Goal: Contribute content: Add original content to the website for others to see

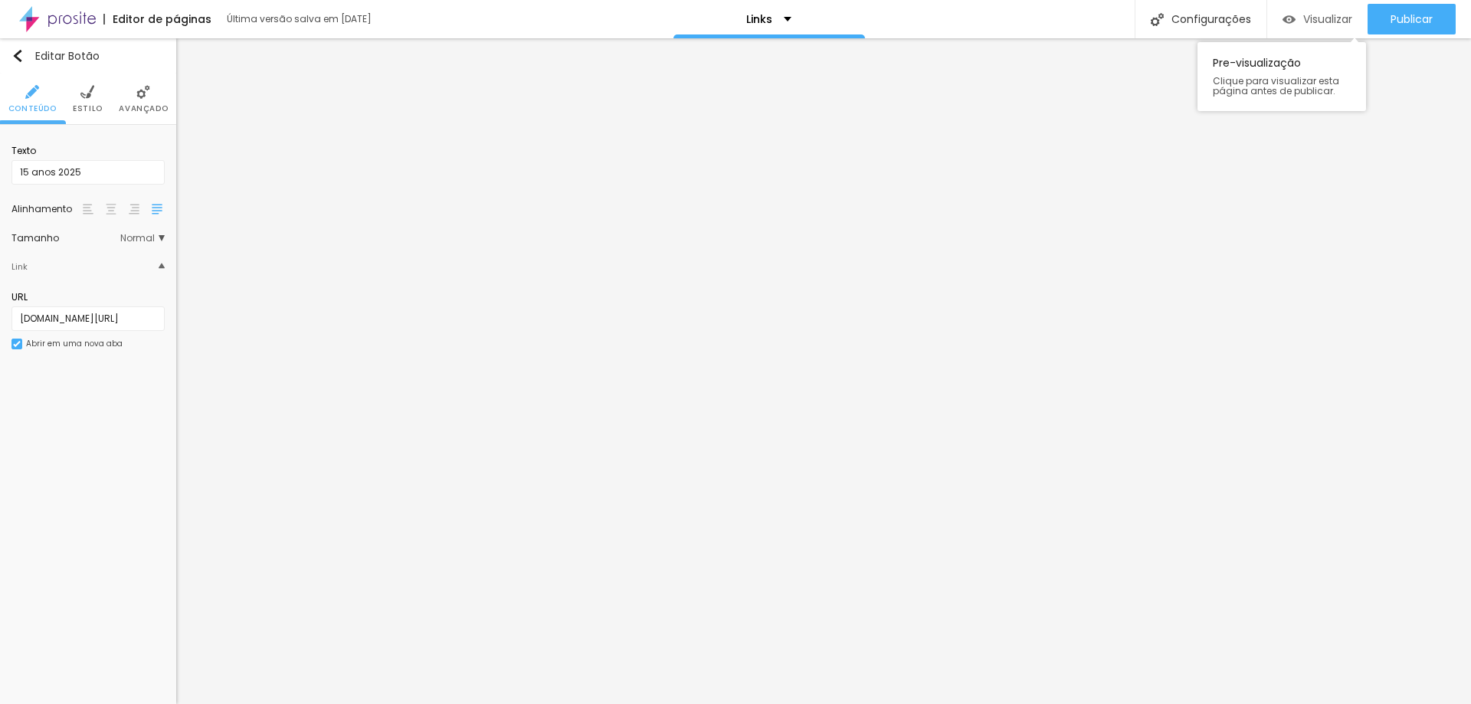
click at [1306, 15] on span "Visualizar" at bounding box center [1328, 19] width 49 height 12
click at [1431, 22] on span "Publicar" at bounding box center [1412, 19] width 42 height 12
click at [59, 16] on img at bounding box center [57, 19] width 77 height 38
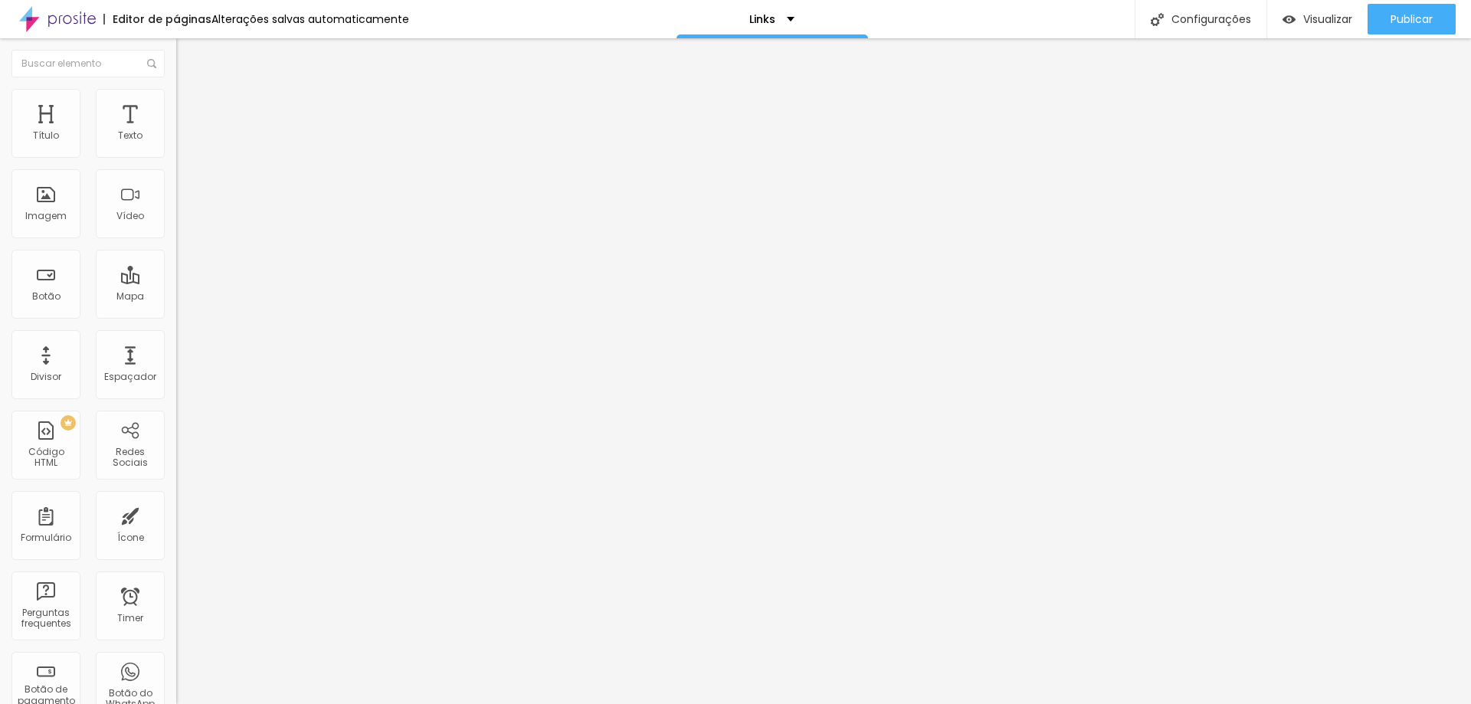
click at [176, 316] on input "[DOMAIN_NAME][URL]" at bounding box center [268, 307] width 184 height 15
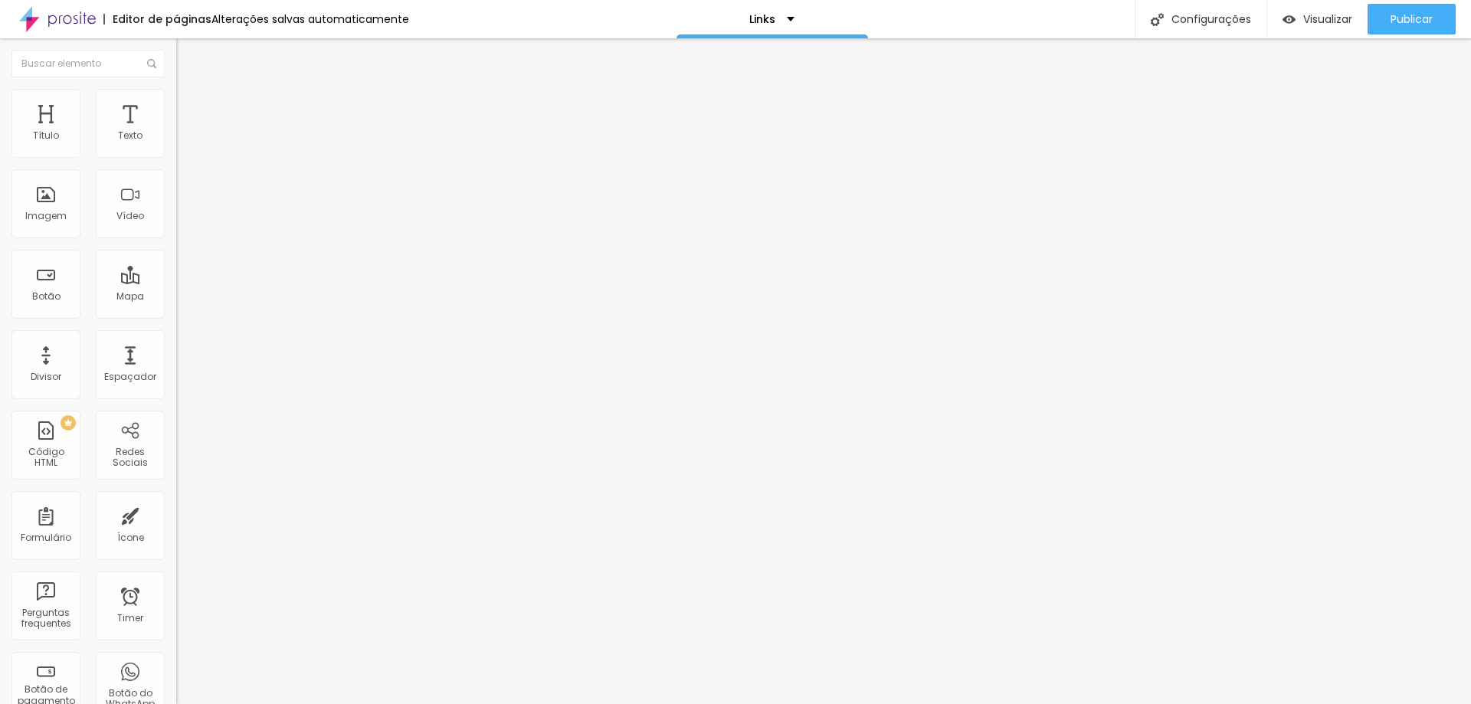
click at [176, 316] on input "[URL][DOMAIN_NAME]" at bounding box center [268, 307] width 184 height 15
click at [176, 316] on input "[DOMAIN_NAME][URL]" at bounding box center [268, 307] width 184 height 15
click at [176, 314] on input "[URL][DOMAIN_NAME]" at bounding box center [268, 307] width 184 height 15
drag, startPoint x: 53, startPoint y: 317, endPoint x: 0, endPoint y: 316, distance: 52.9
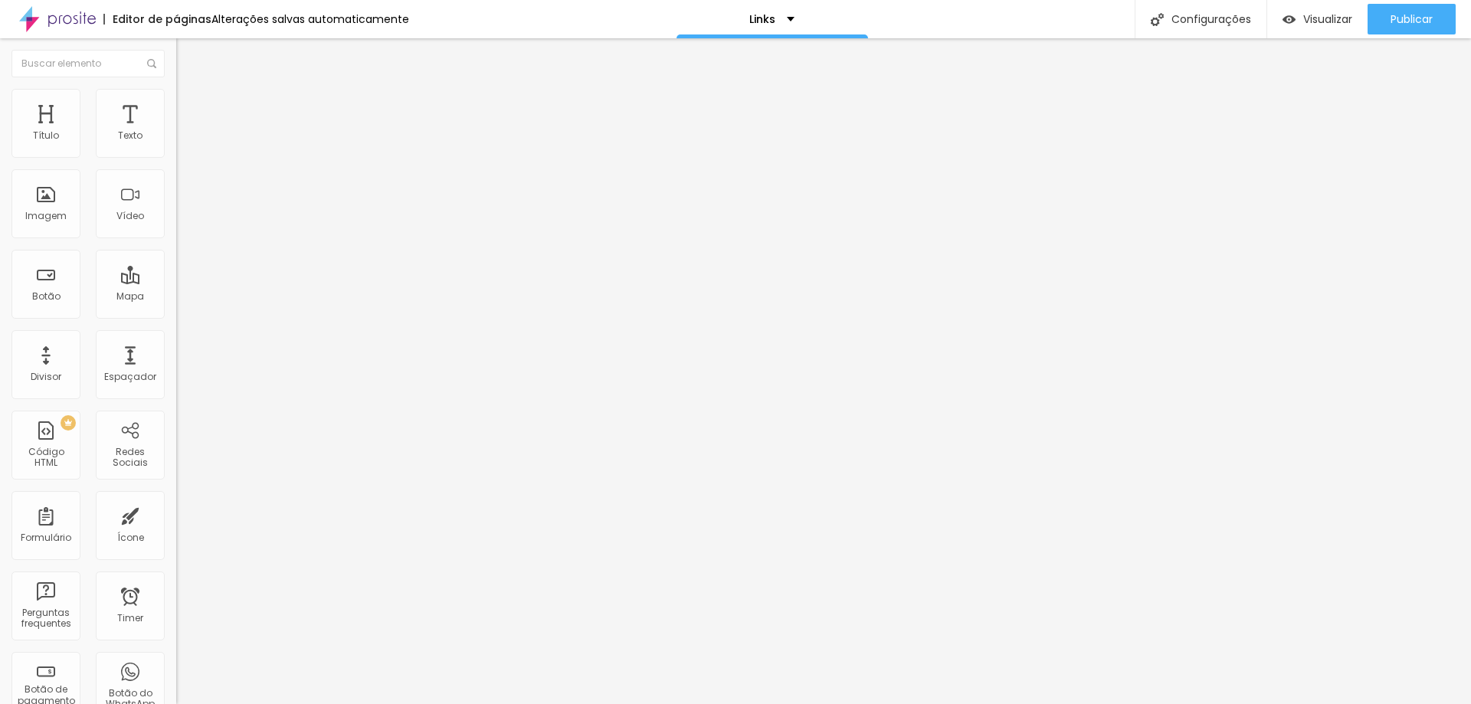
click at [176, 316] on div "Texto Casamento [GEOGRAPHIC_DATA] Link URL [URL][DOMAIN_NAME] Abrir em uma nova…" at bounding box center [264, 236] width 176 height 232
click at [176, 316] on input "[DOMAIN_NAME][URL]" at bounding box center [268, 307] width 184 height 15
click at [176, 315] on input "[DOMAIN_NAME][URL]" at bounding box center [268, 307] width 184 height 15
paste input "https://"
type input "[URL][DOMAIN_NAME]"
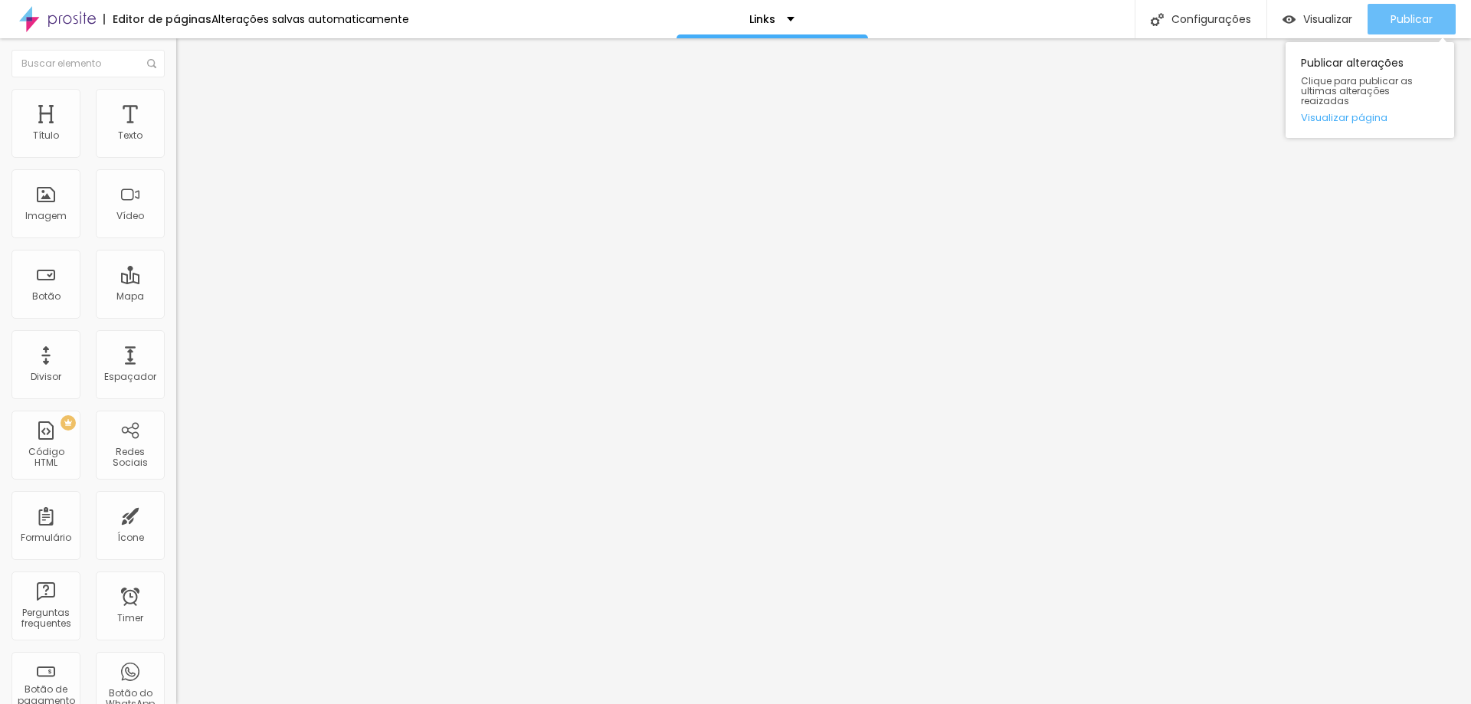
click at [1432, 8] on div "Publicar" at bounding box center [1412, 19] width 42 height 31
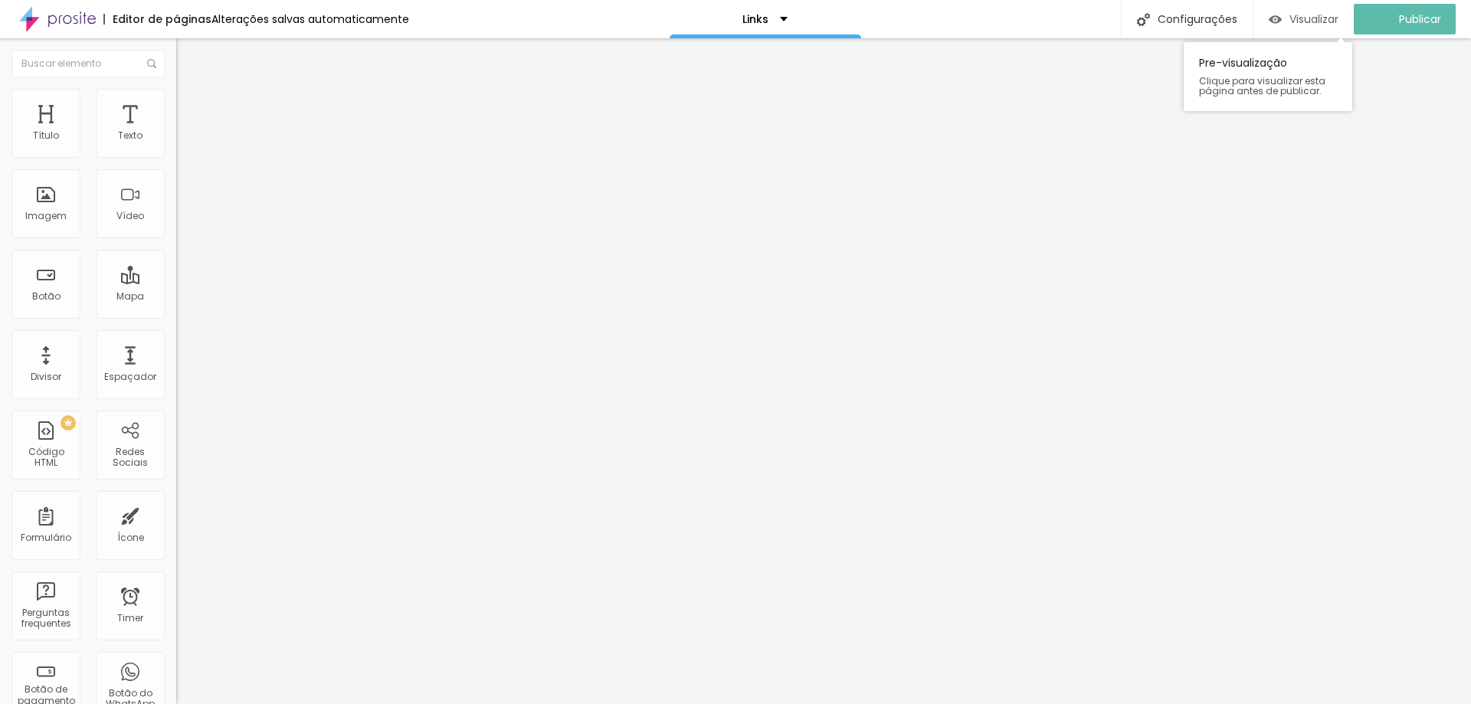
click at [1314, 21] on span "Visualizar" at bounding box center [1314, 19] width 49 height 12
click at [176, 316] on input "[DOMAIN_NAME][URL]" at bounding box center [268, 307] width 184 height 15
paste input "https://"
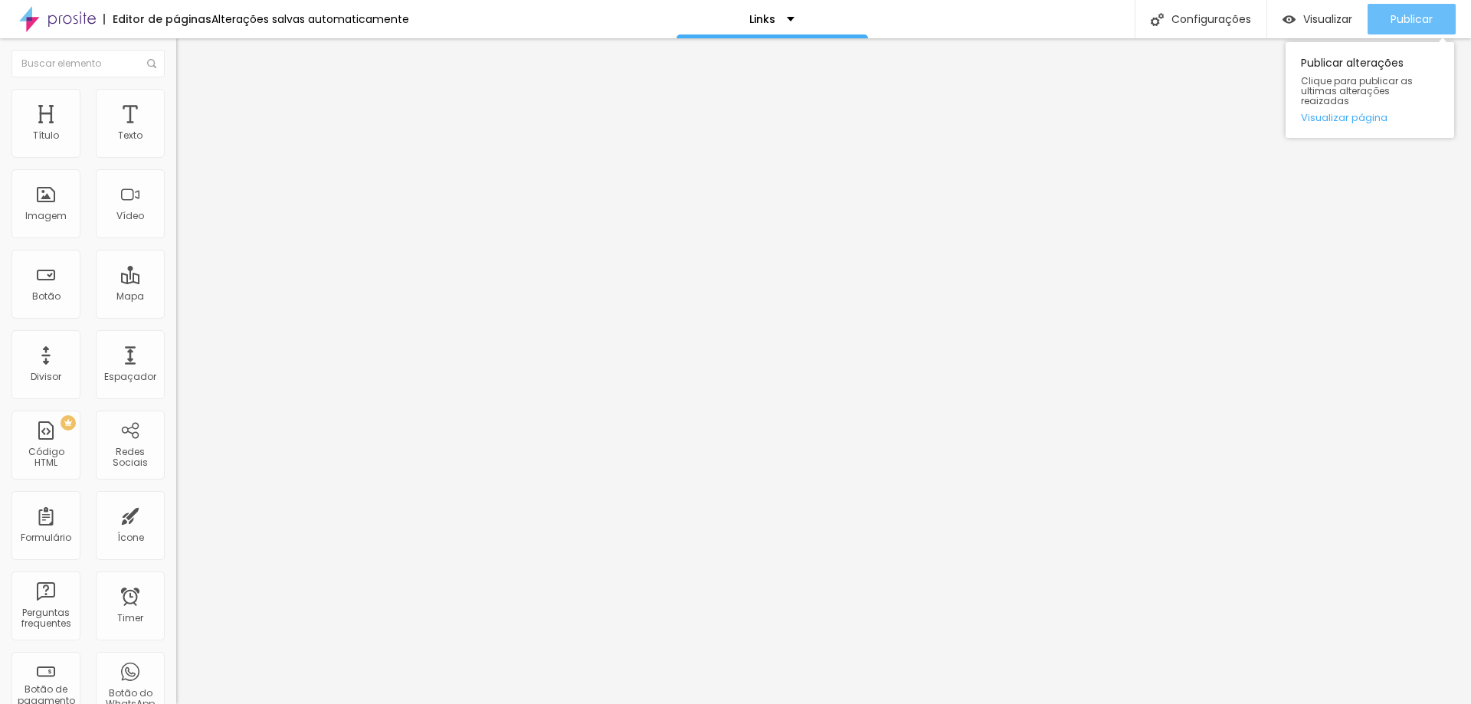
type input "[URL][DOMAIN_NAME]"
click at [1382, 18] on button "Publicar" at bounding box center [1412, 19] width 88 height 31
click at [176, 308] on input "[DOMAIN_NAME][URL]" at bounding box center [268, 307] width 184 height 15
paste input "https://"
type input "[URL][DOMAIN_NAME]"
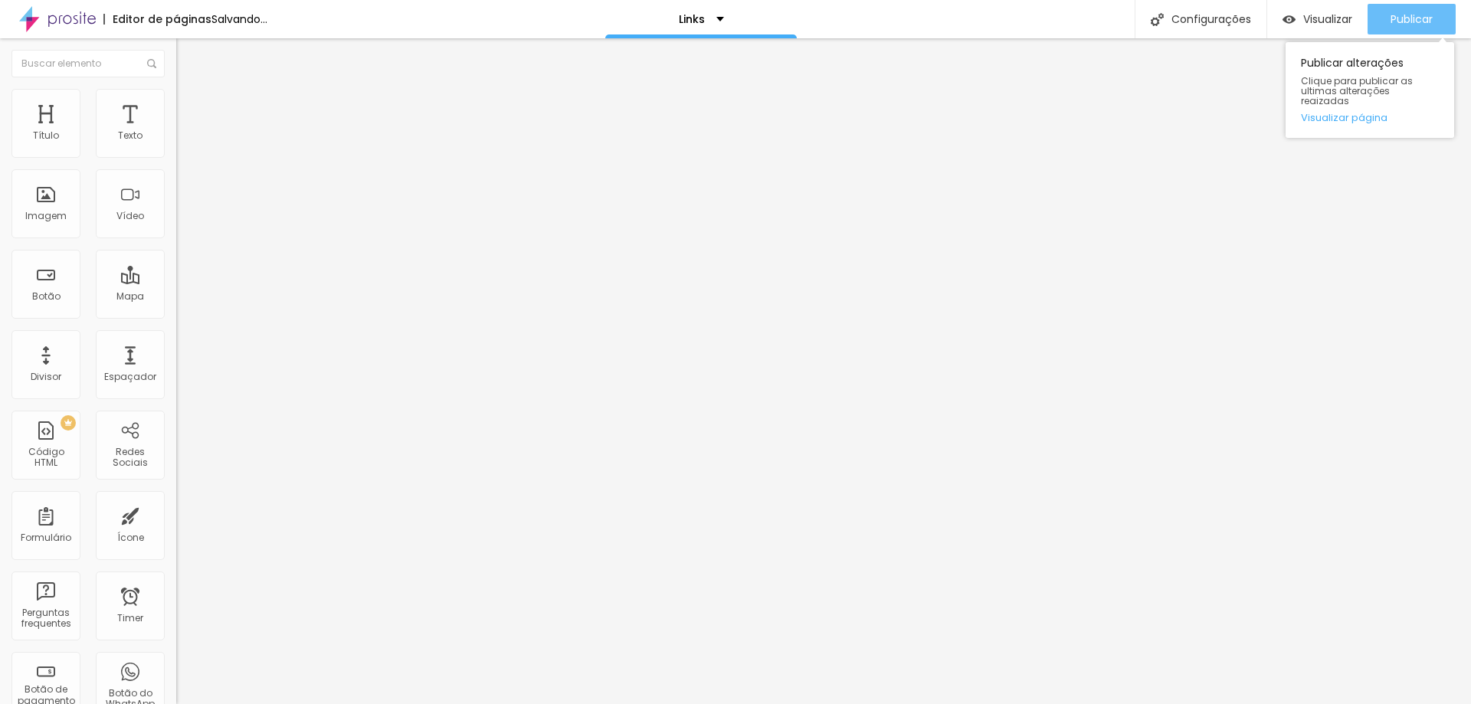
click at [1399, 13] on span "Publicar" at bounding box center [1412, 19] width 42 height 12
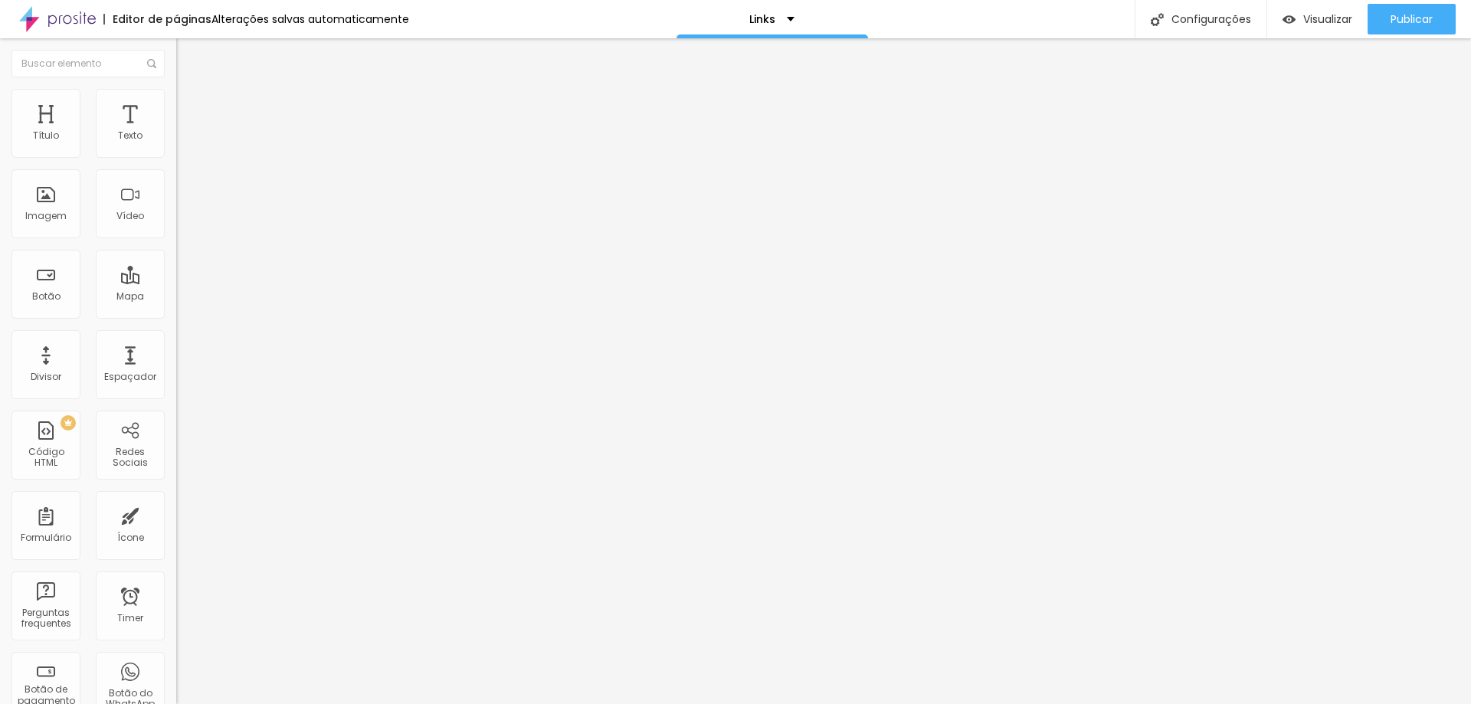
click at [176, 316] on input "[DOMAIN_NAME][URL]" at bounding box center [268, 307] width 184 height 15
paste input "https://"
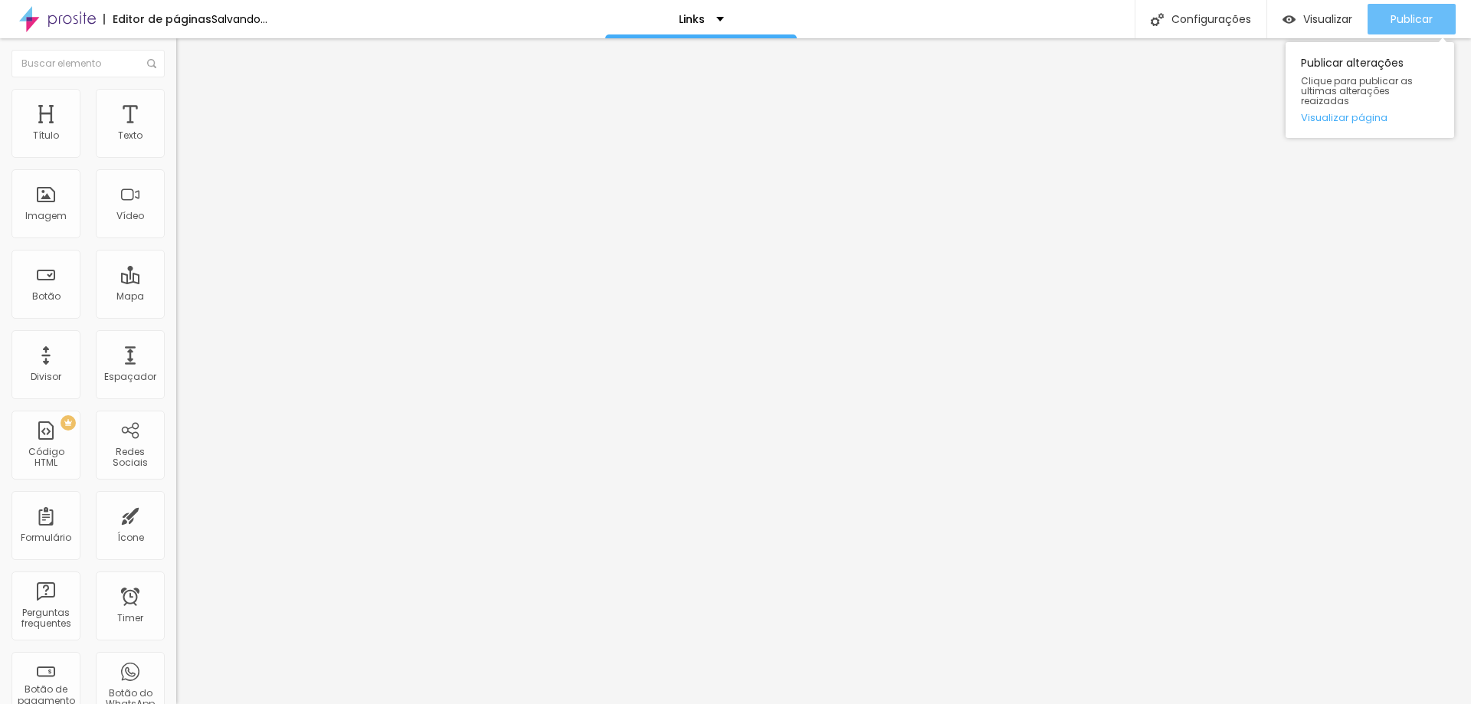
type input "[URL][DOMAIN_NAME]"
click at [1399, 10] on div "Publicar" at bounding box center [1412, 19] width 42 height 31
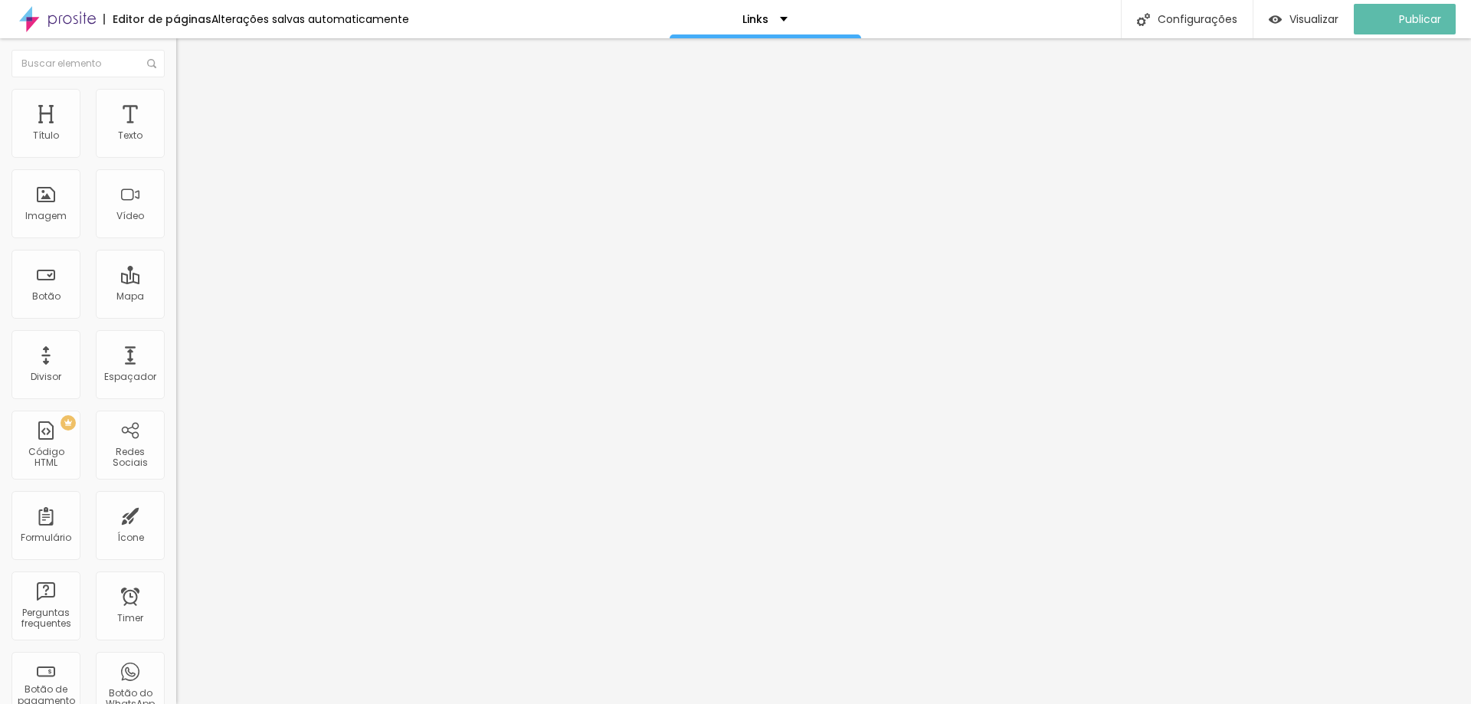
click at [176, 313] on input "[DOMAIN_NAME][URL]" at bounding box center [268, 307] width 184 height 15
paste input "https://"
type input "[URL][DOMAIN_NAME]"
click at [1429, 22] on span "Publicar" at bounding box center [1412, 19] width 42 height 12
click at [176, 316] on input "[DOMAIN_NAME][URL]" at bounding box center [268, 307] width 184 height 15
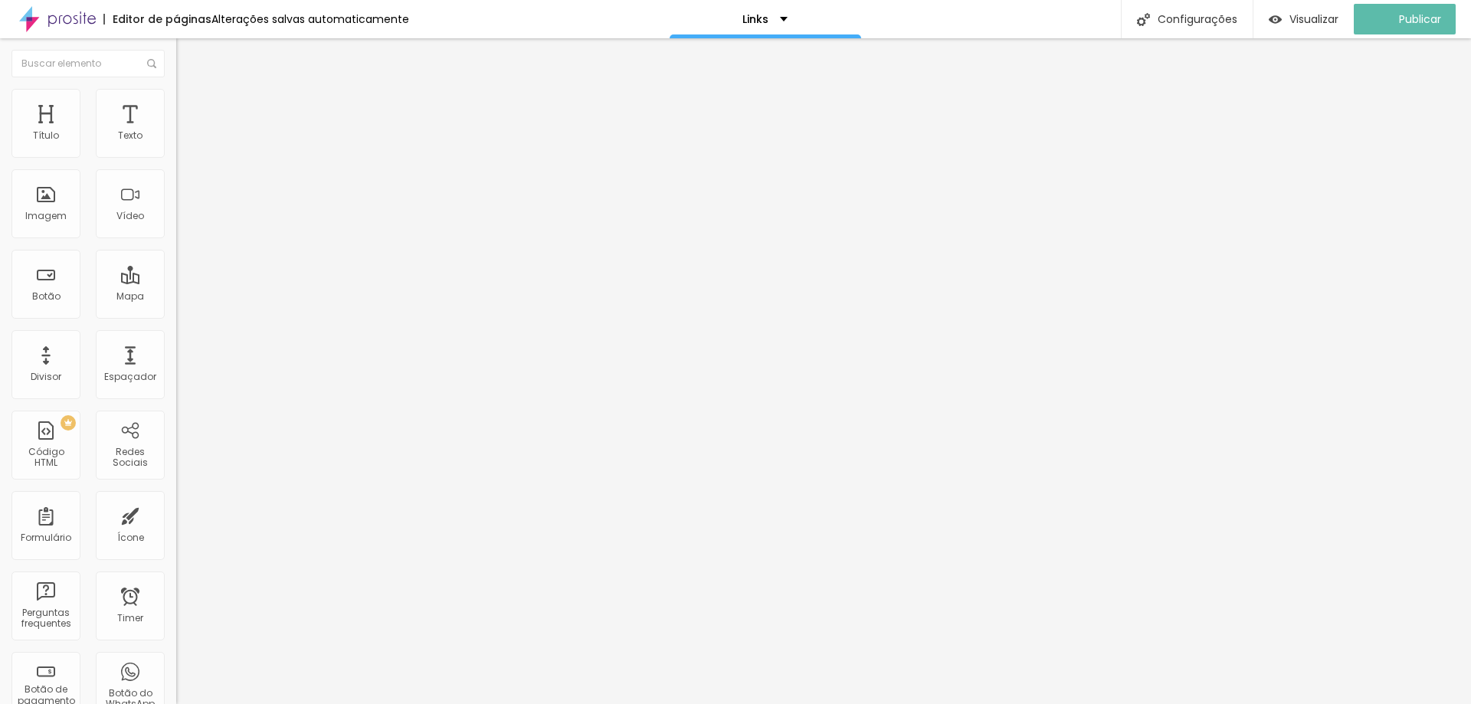
paste input "https://"
type input "[URL][DOMAIN_NAME]"
click at [1416, 20] on span "Publicar" at bounding box center [1412, 19] width 42 height 12
click at [1412, 21] on span "Publicar" at bounding box center [1412, 19] width 42 height 12
click at [1340, 9] on div "Visualizar" at bounding box center [1318, 19] width 70 height 31
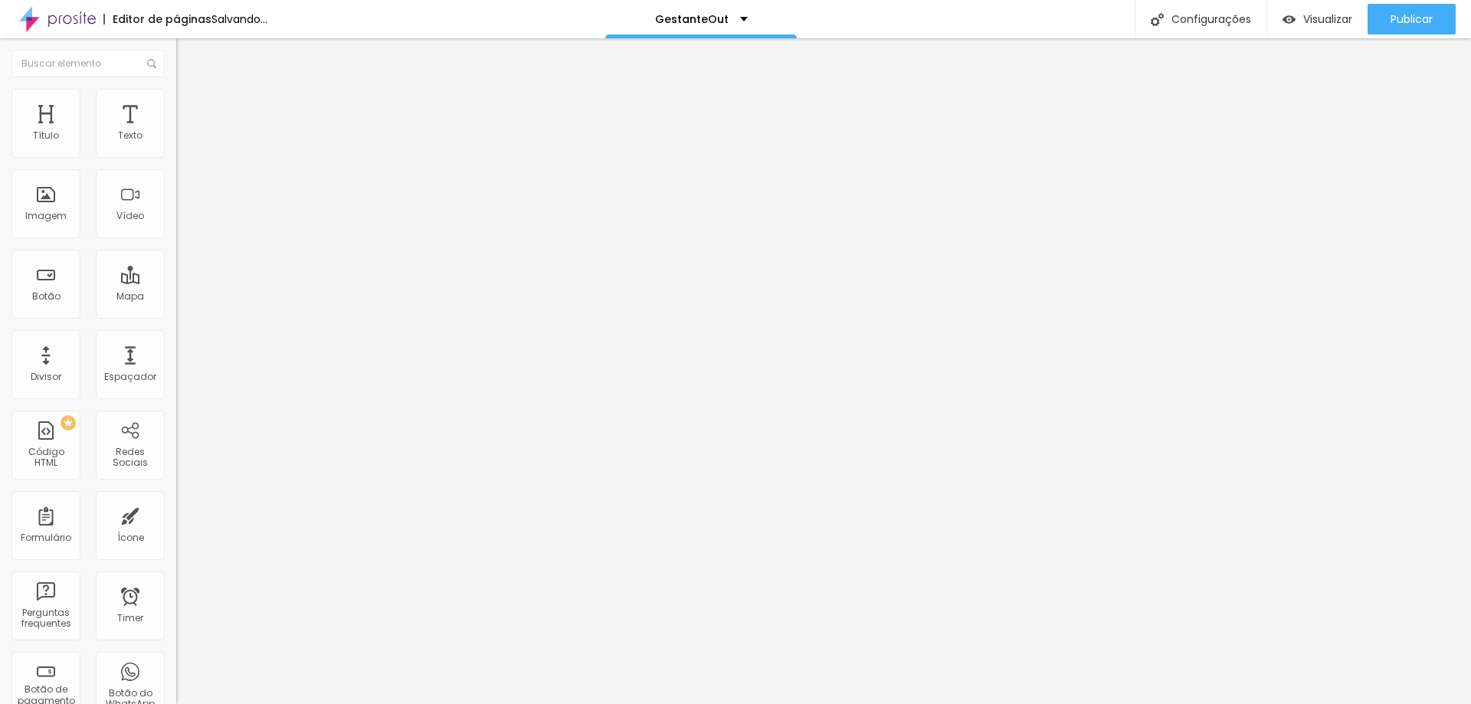
click at [176, 132] on span "Adicionar imagem" at bounding box center [225, 125] width 99 height 13
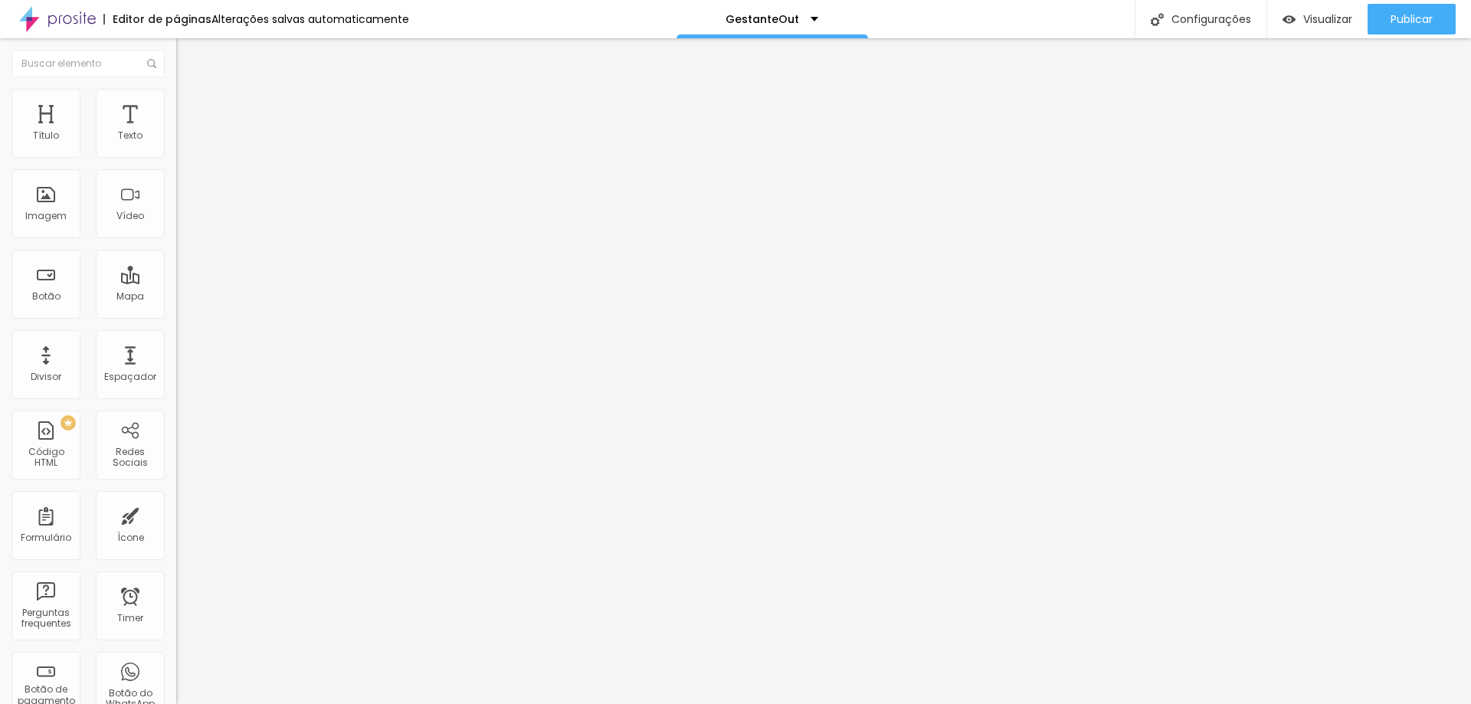
click at [176, 132] on span "Trocar imagem" at bounding box center [218, 125] width 84 height 13
